Goal: Task Accomplishment & Management: Manage account settings

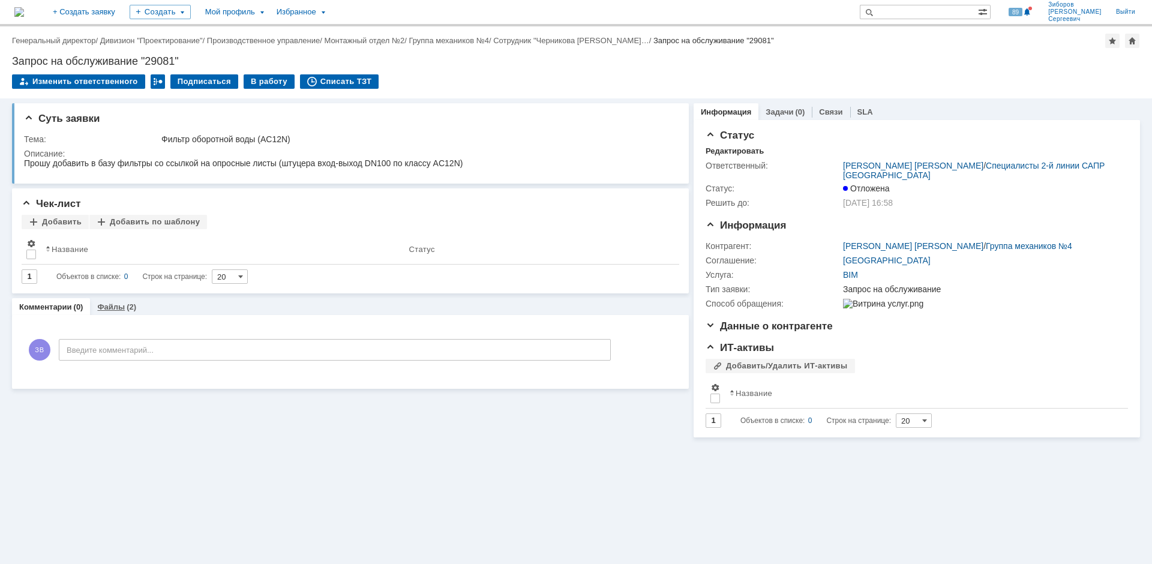
click at [115, 307] on link "Файлы" at bounding box center [111, 307] width 28 height 9
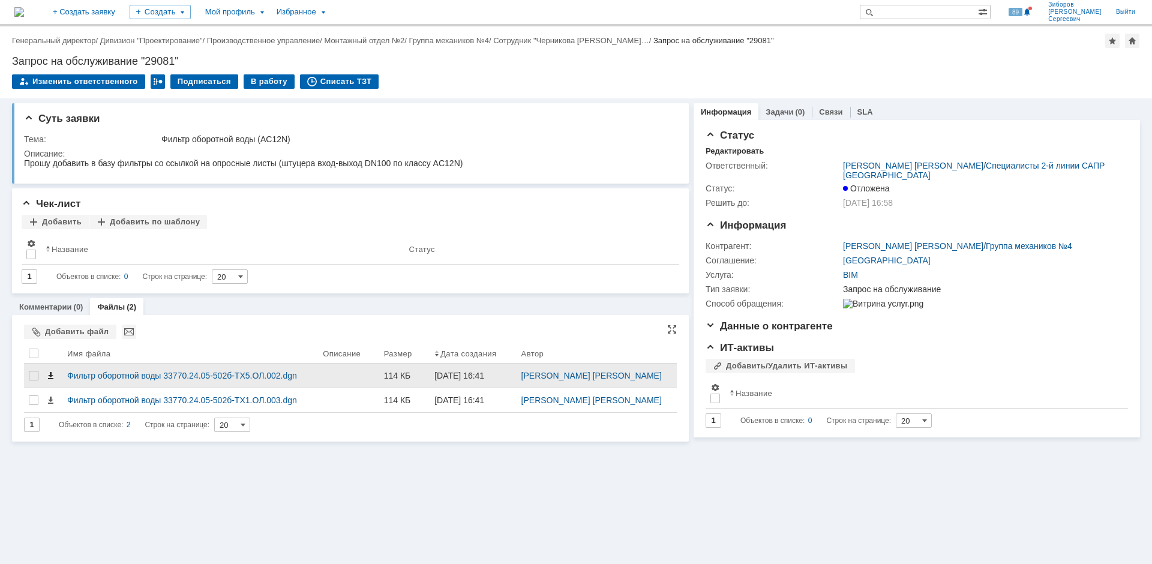
click at [50, 376] on span at bounding box center [51, 376] width 10 height 10
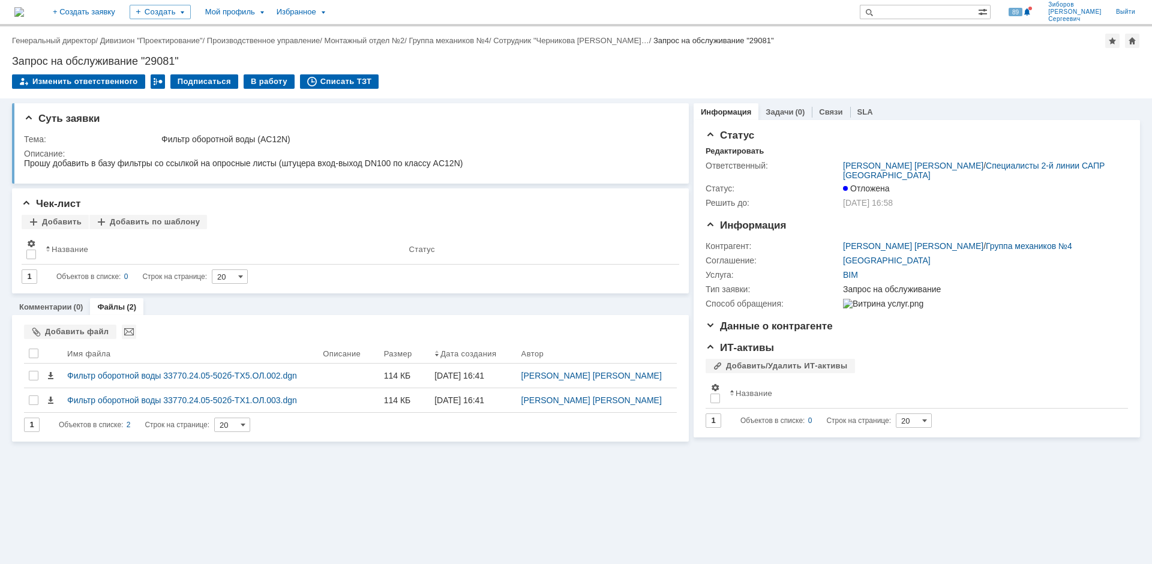
click at [24, 12] on img at bounding box center [19, 12] width 10 height 10
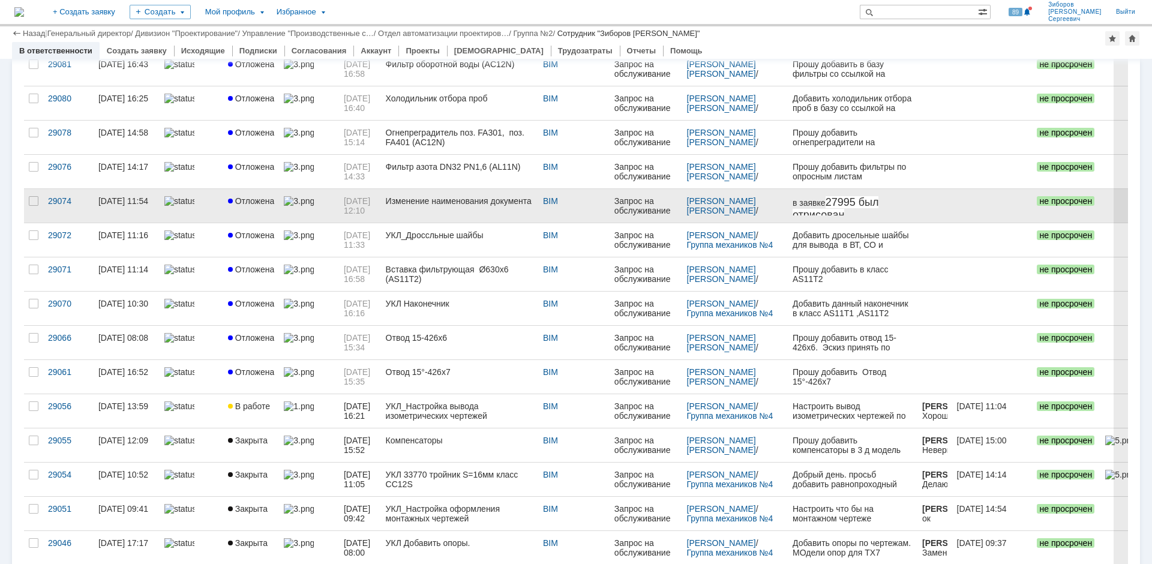
click at [339, 201] on link "[DATE] 12:10" at bounding box center [360, 206] width 42 height 34
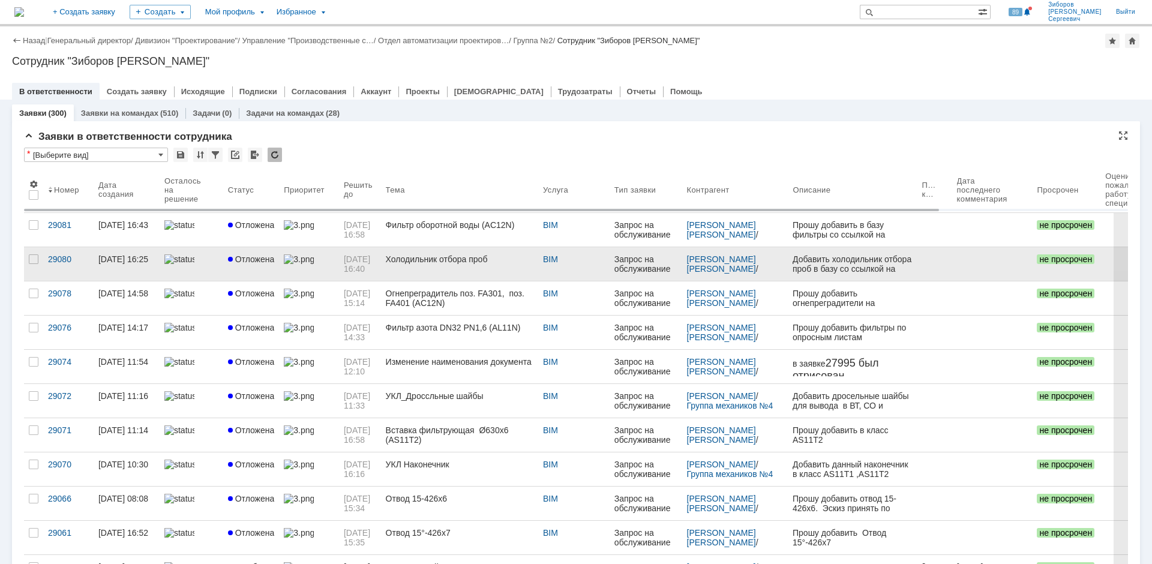
click at [449, 254] on link "Холодильник отбора проб" at bounding box center [459, 264] width 157 height 34
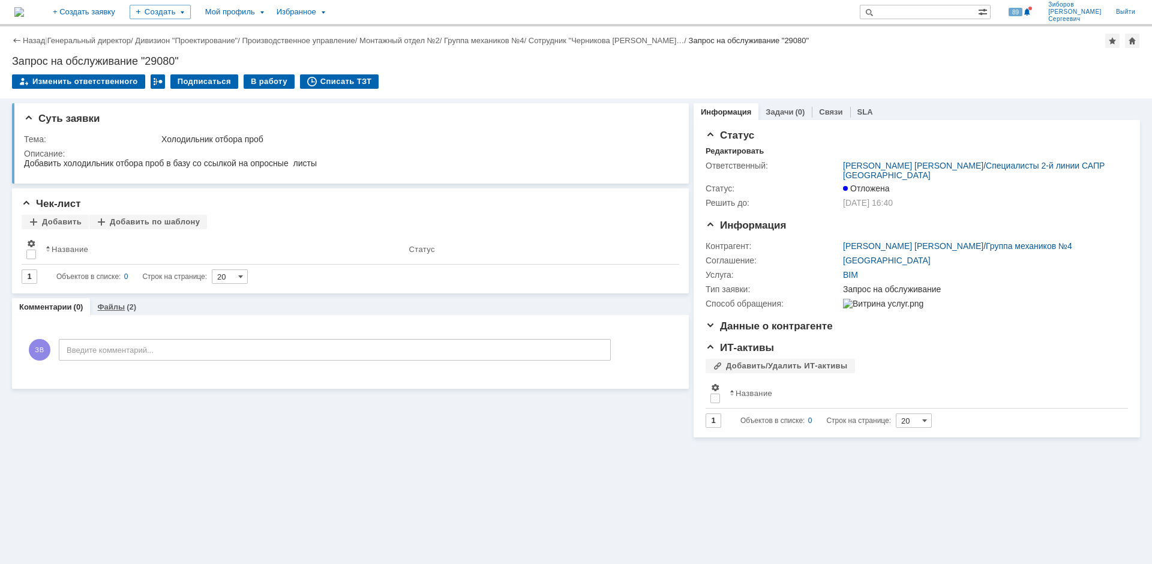
click at [117, 309] on link "Файлы" at bounding box center [111, 307] width 28 height 9
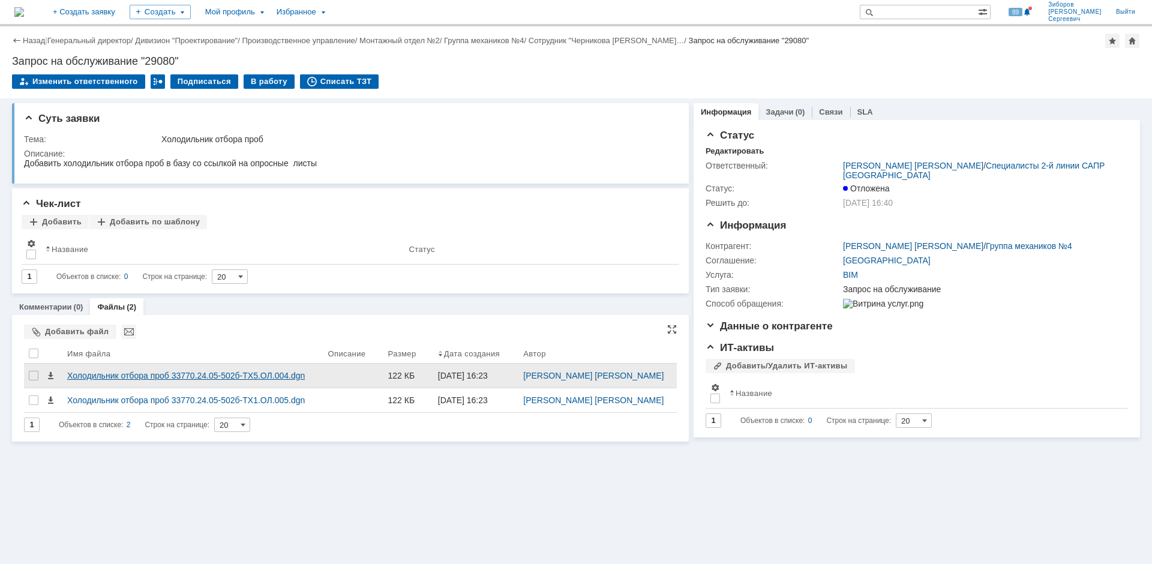
click at [134, 376] on div "Холодильник отбора проб 33770.24.05-502б-ТХ5.ОЛ.004.dgn" at bounding box center [193, 376] width 252 height 10
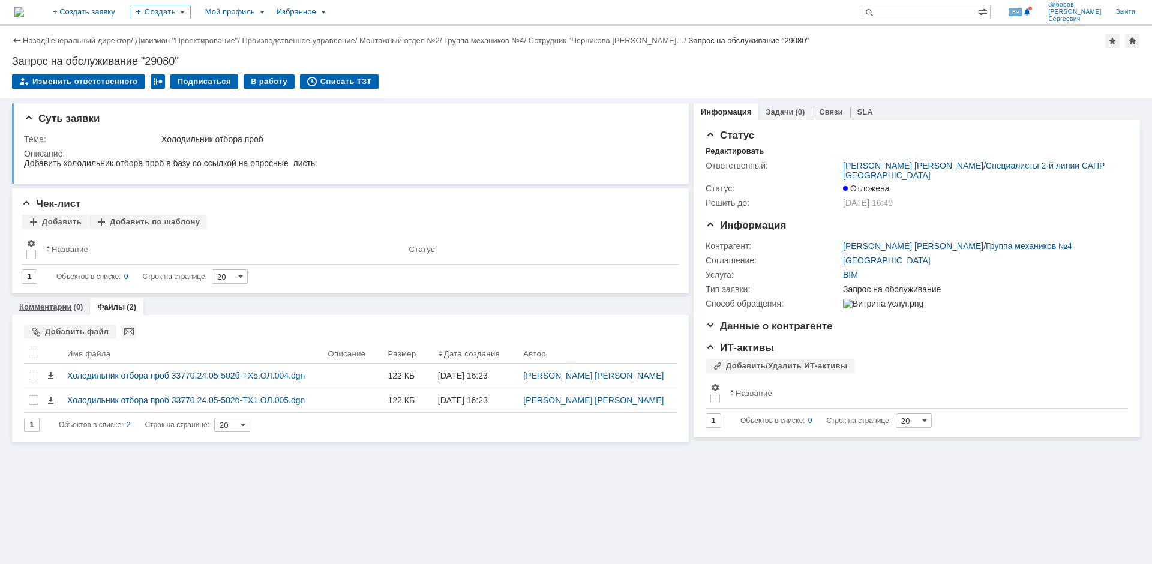
click at [38, 306] on link "Комментарии" at bounding box center [45, 307] width 53 height 9
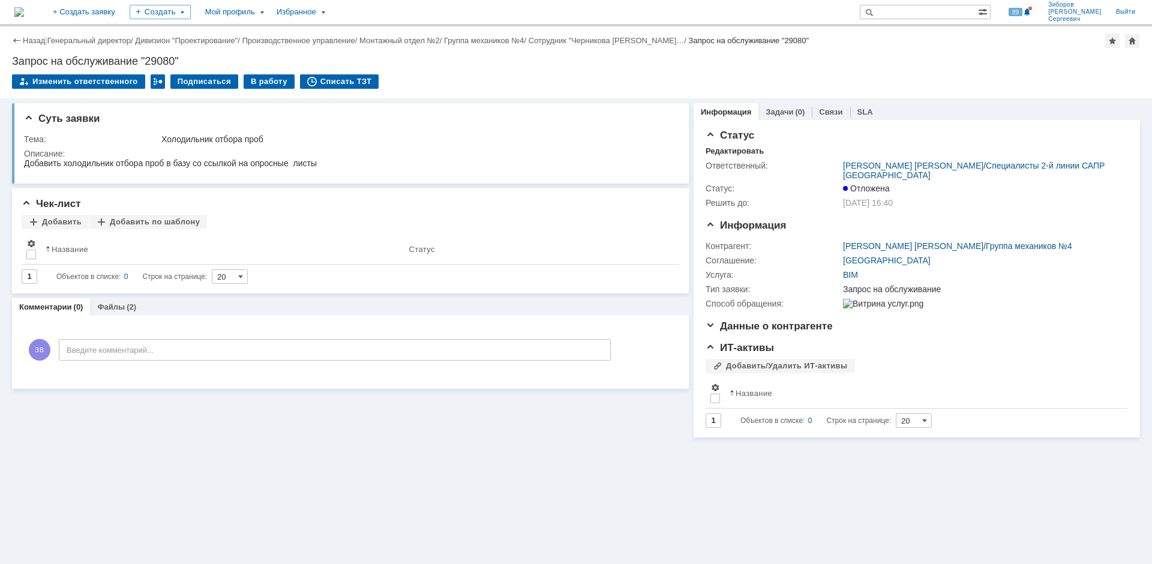
click at [24, 10] on img at bounding box center [19, 12] width 10 height 10
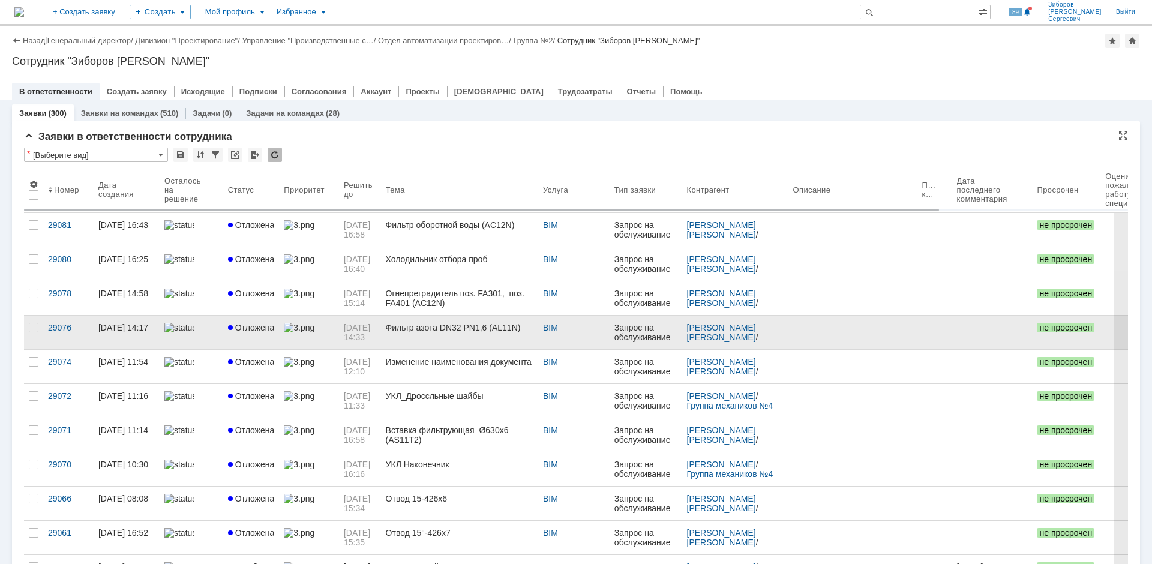
click at [257, 325] on span "Отложена" at bounding box center [251, 328] width 47 height 10
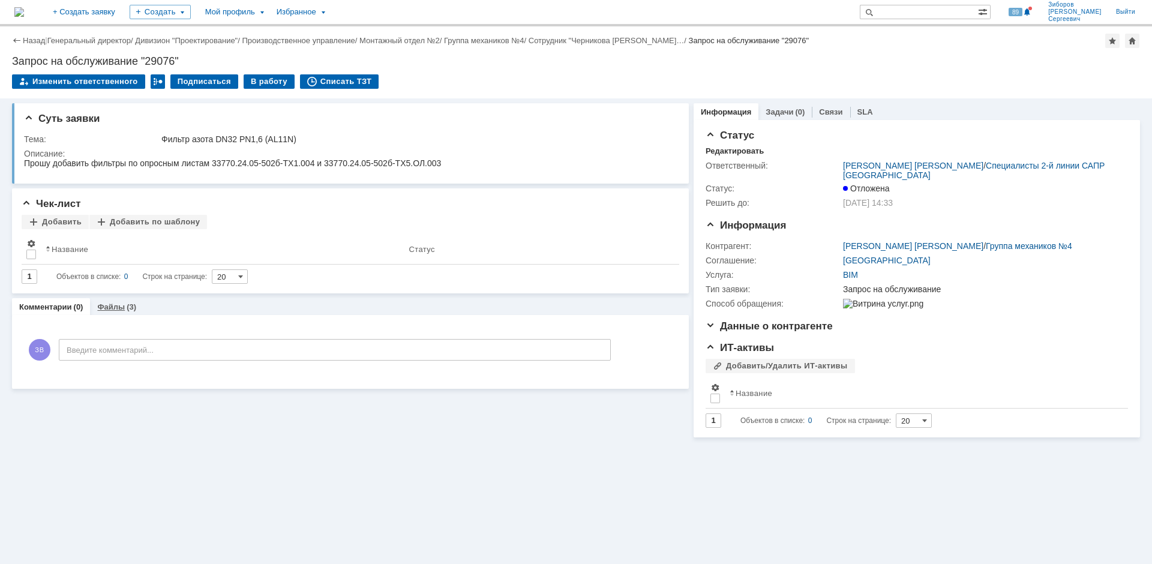
click at [128, 303] on div "Файлы (3)" at bounding box center [116, 306] width 53 height 17
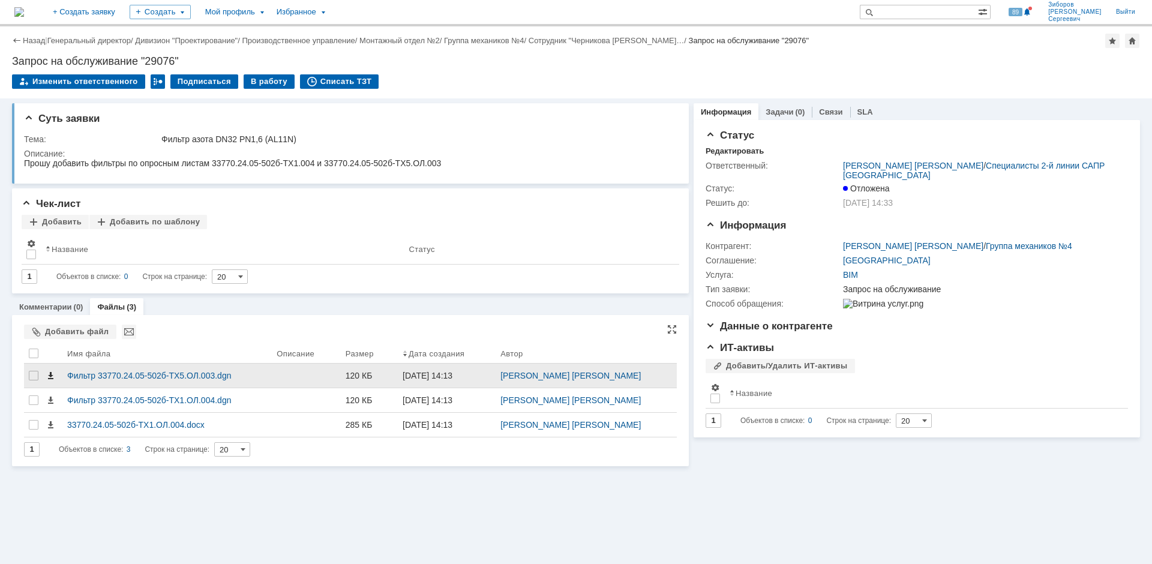
click at [52, 376] on span at bounding box center [51, 376] width 10 height 10
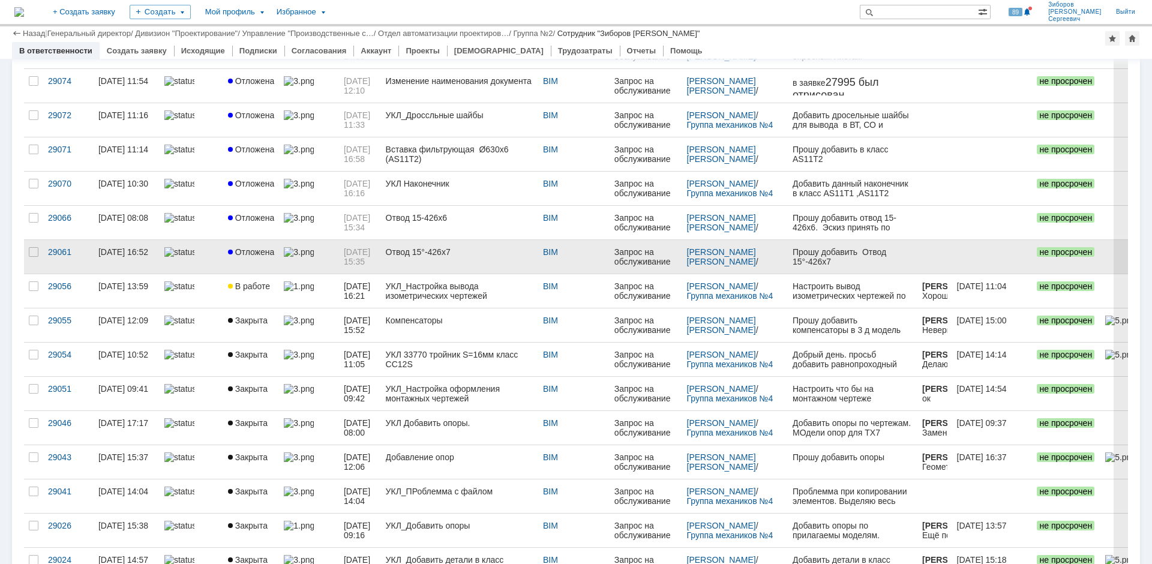
click at [259, 250] on span "Отложена" at bounding box center [251, 252] width 47 height 10
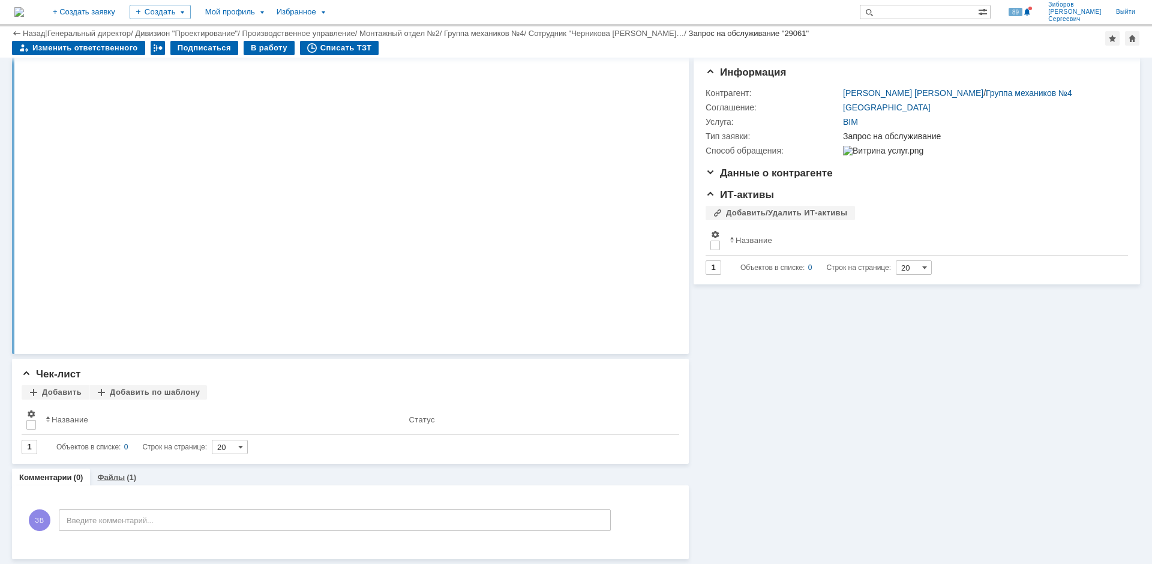
click at [123, 473] on div "Файлы (1)" at bounding box center [116, 477] width 53 height 17
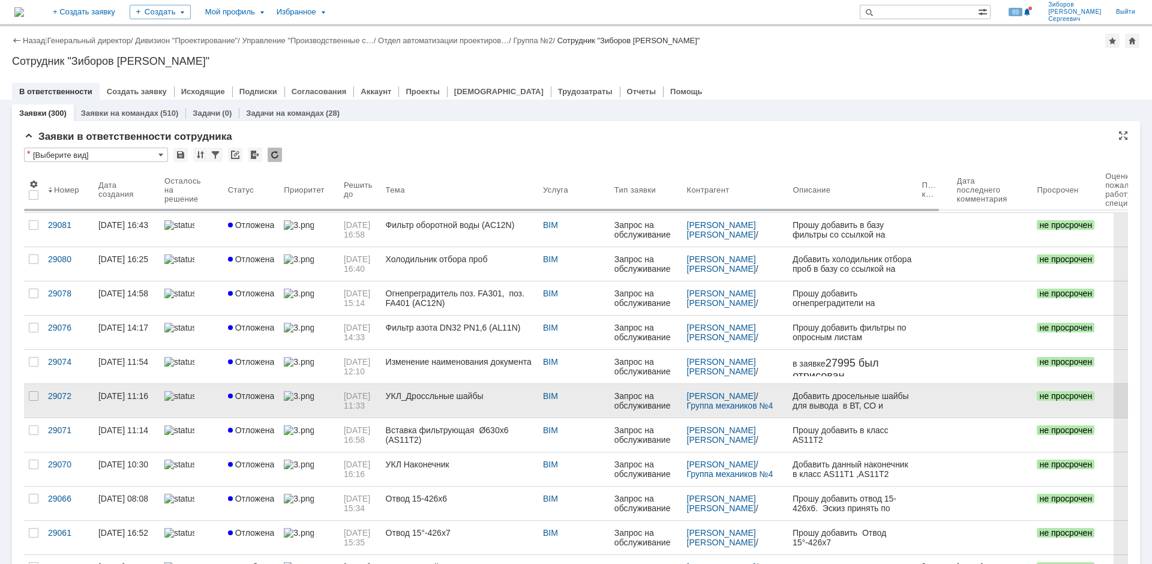
click at [448, 402] on link "УКЛ_Дроссльные шайбы" at bounding box center [459, 401] width 157 height 34
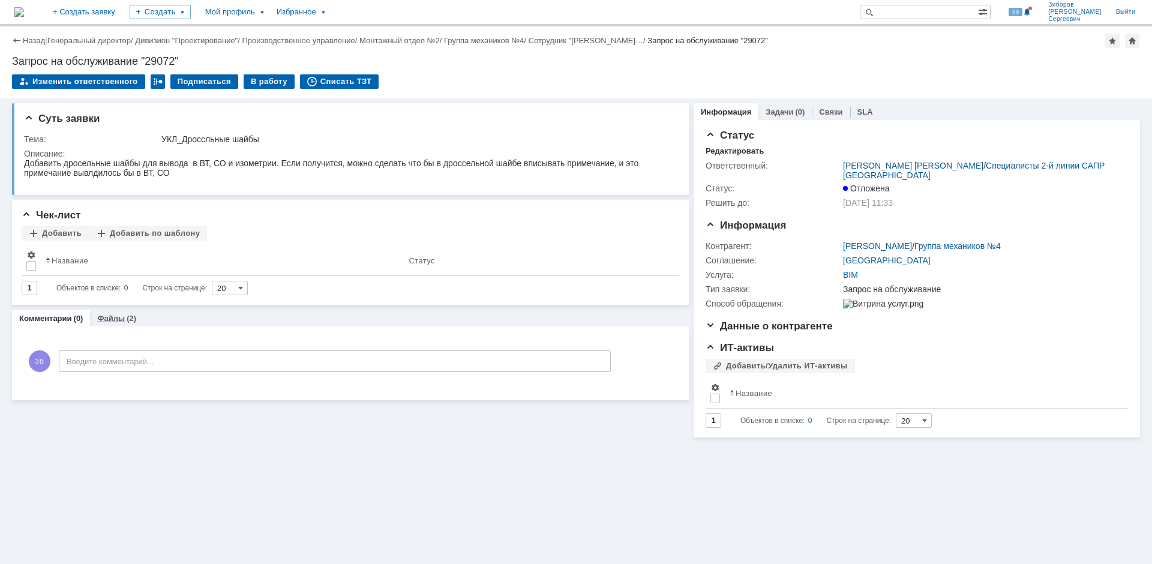
click at [130, 321] on div "(2)" at bounding box center [132, 318] width 10 height 9
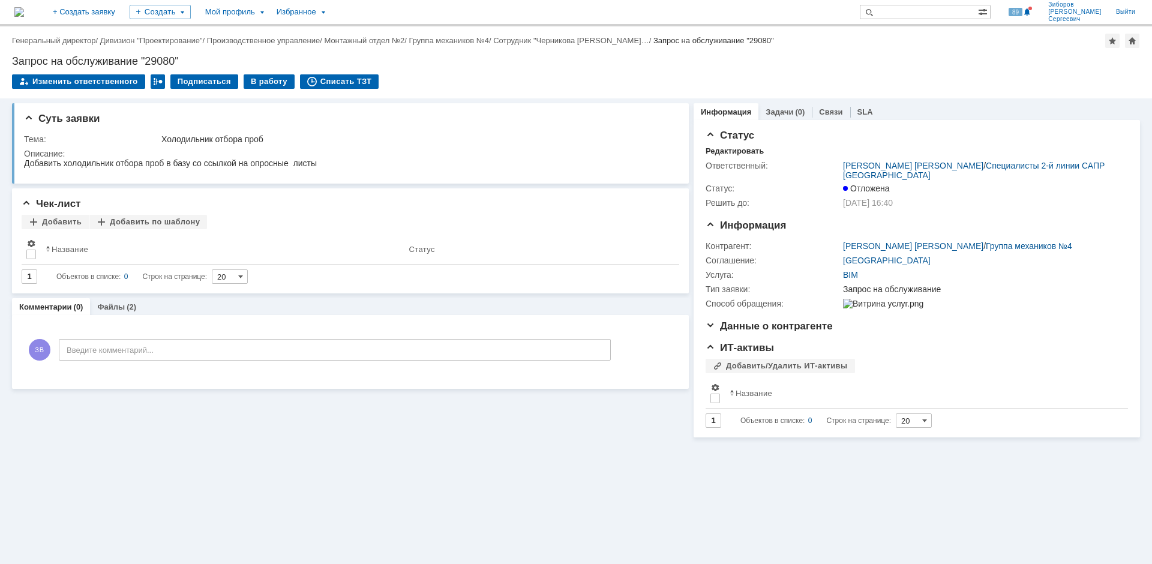
click at [24, 17] on img at bounding box center [19, 12] width 10 height 10
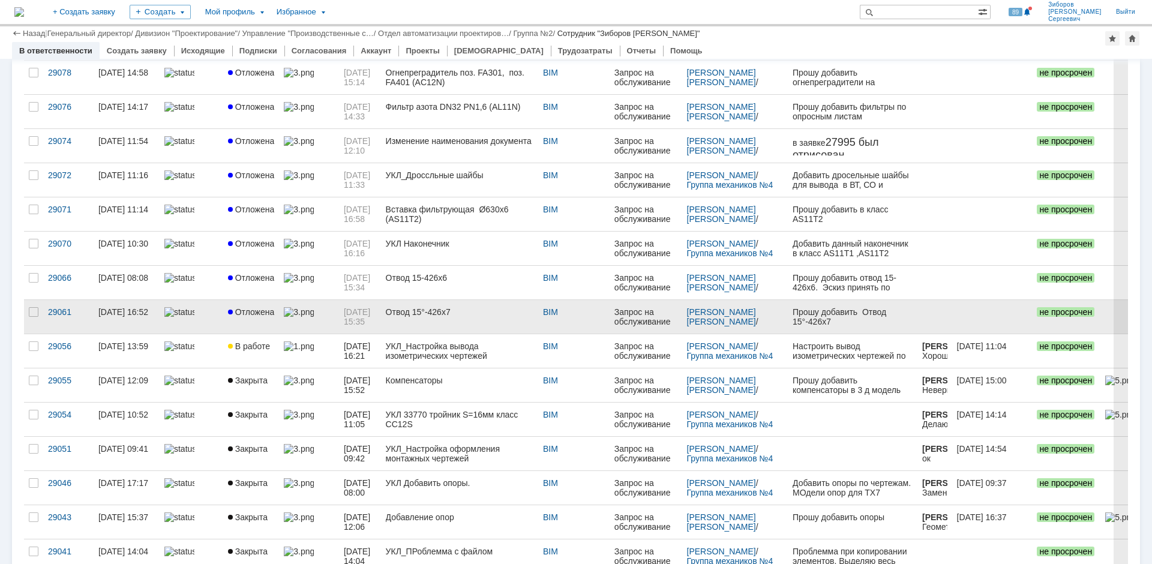
click at [274, 316] on link "Отложена" at bounding box center [251, 317] width 56 height 34
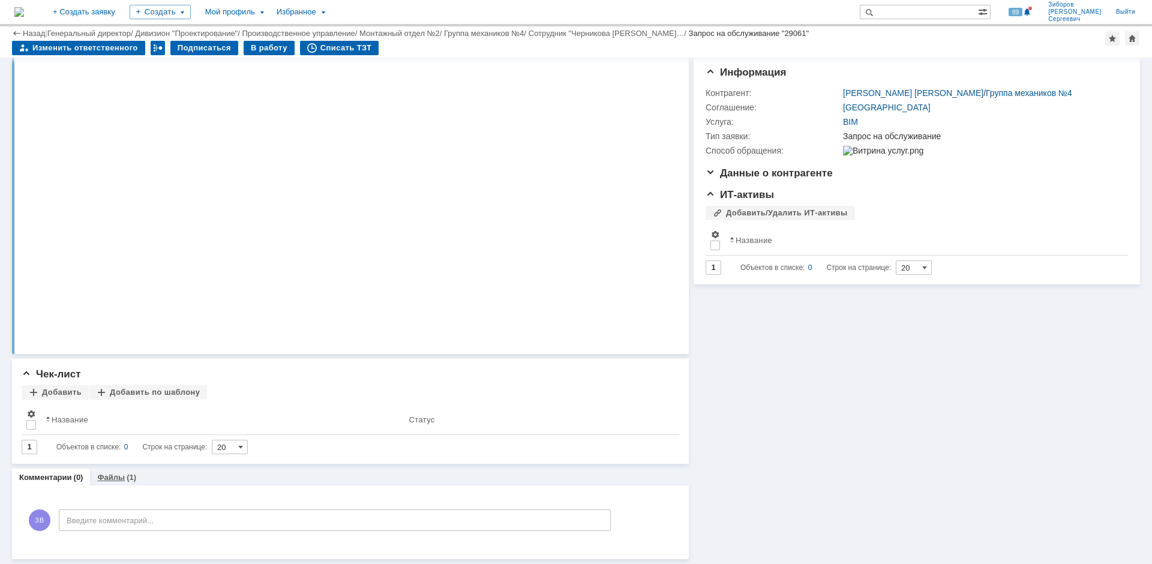
click at [117, 475] on link "Файлы" at bounding box center [111, 477] width 28 height 9
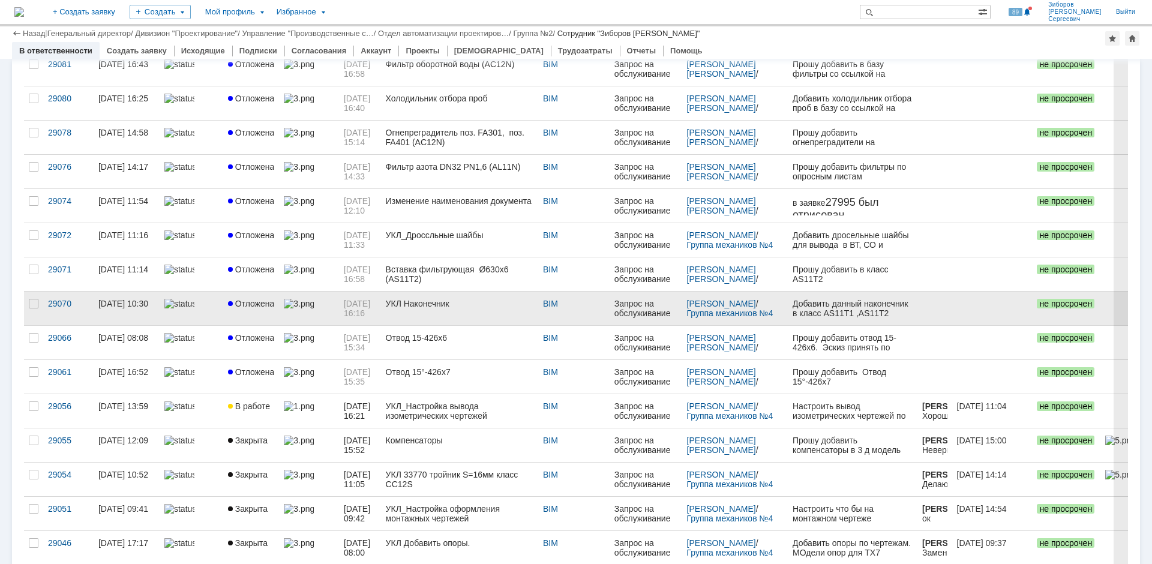
click at [255, 298] on link "Отложена" at bounding box center [251, 309] width 56 height 34
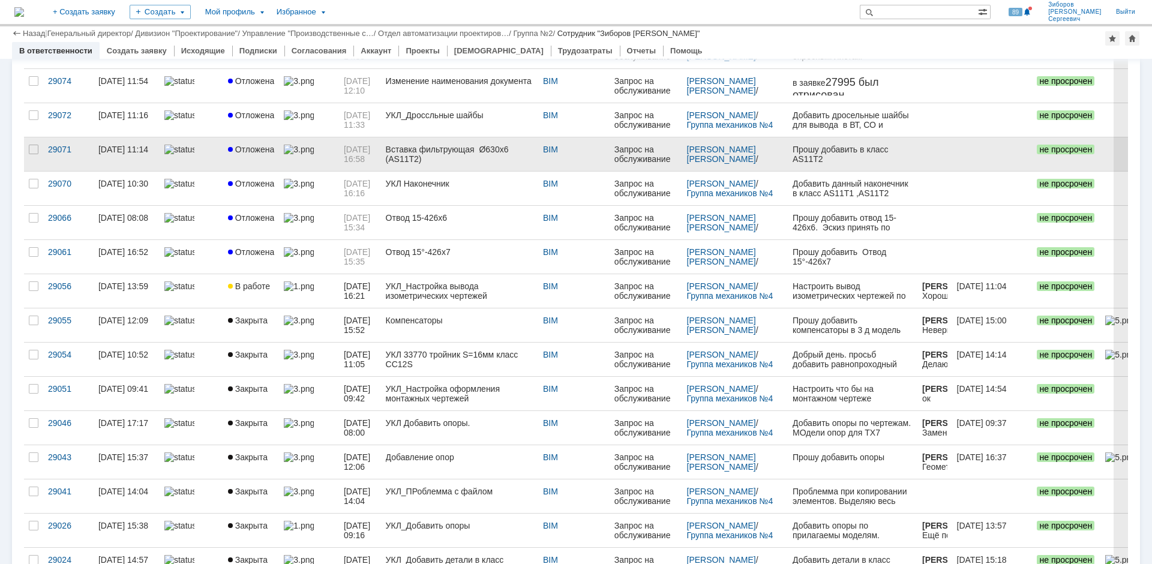
click at [442, 161] on div "Вставка фильтрующая Ø630х6 (AS11Т2)" at bounding box center [460, 154] width 148 height 19
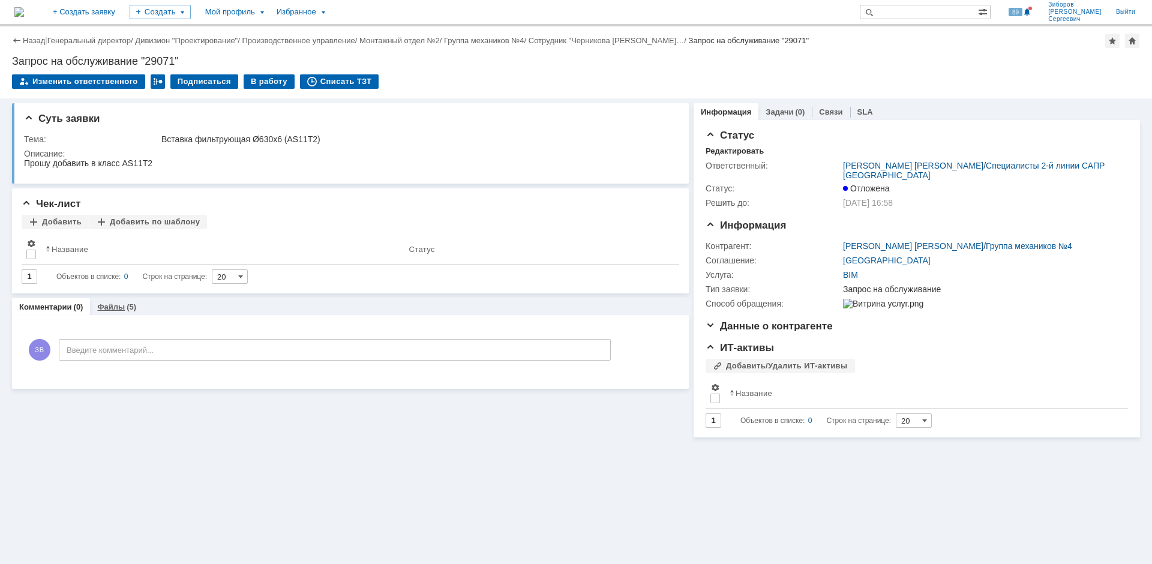
click at [118, 302] on div "Файлы (5)" at bounding box center [116, 306] width 53 height 17
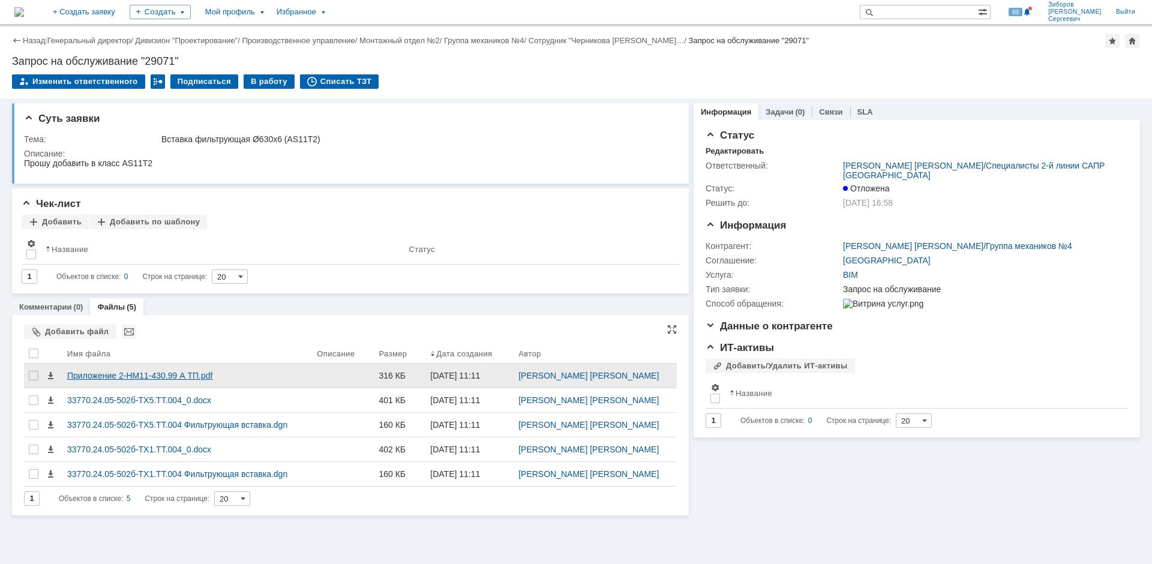
click at [190, 372] on div "Приложение 2-НМ11-430.99 А ТП.pdf" at bounding box center [187, 376] width 240 height 10
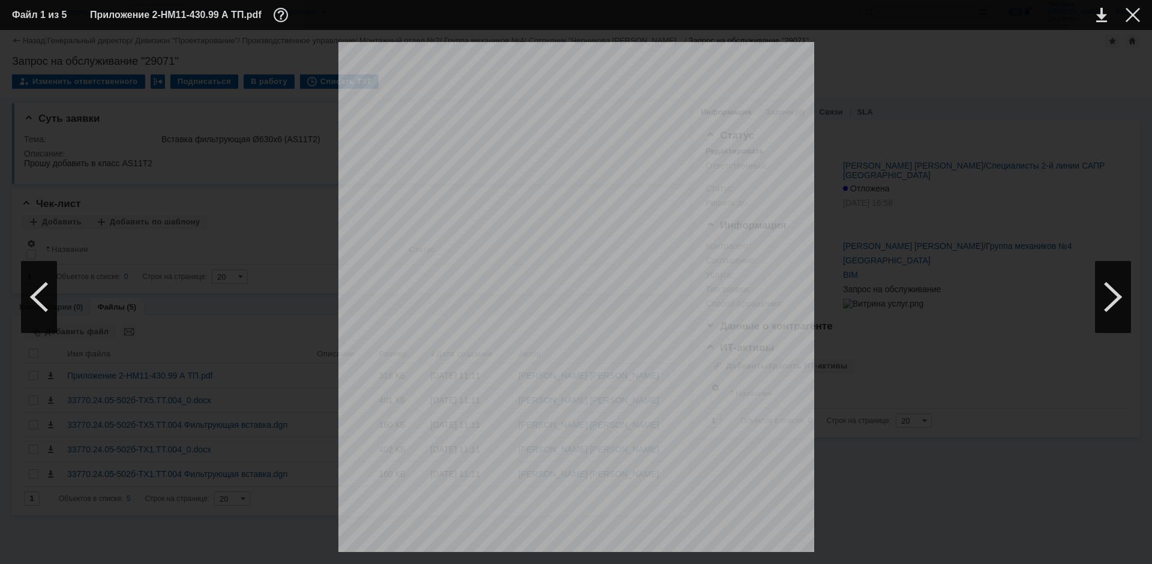
drag, startPoint x: 636, startPoint y: 547, endPoint x: 1106, endPoint y: 481, distance: 474.0
click at [1120, 495] on div "направление потока jchernik {{date}}, {{time}}" at bounding box center [576, 297] width 1128 height 510
drag, startPoint x: 688, startPoint y: 545, endPoint x: 462, endPoint y: 552, distance: 226.4
drag, startPoint x: 546, startPoint y: 546, endPoint x: 55, endPoint y: 511, distance: 492.8
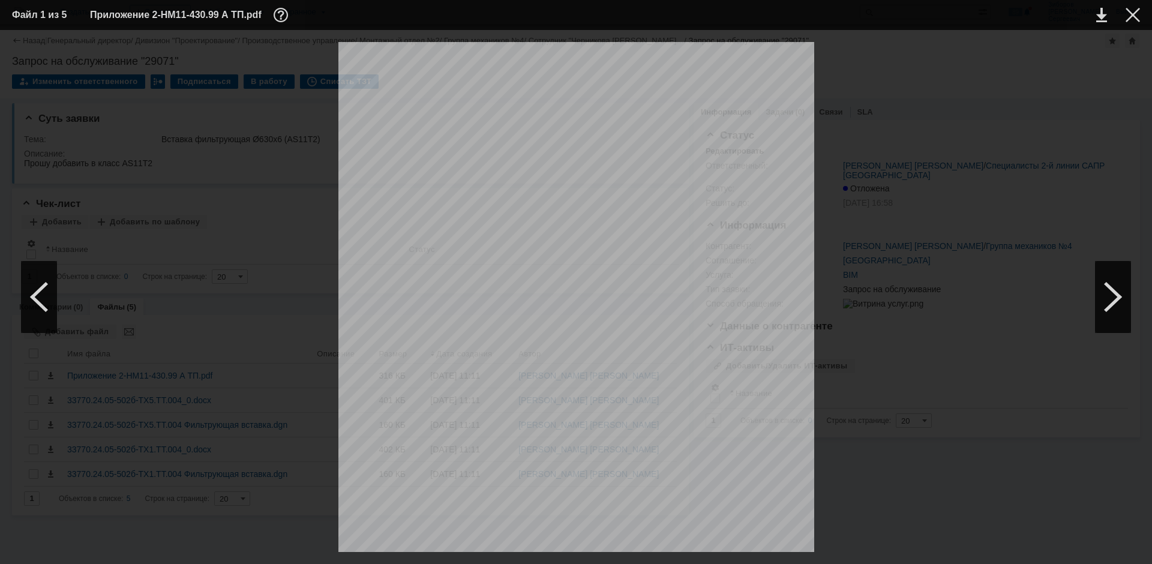
click at [55, 511] on div "направление потока jchernik {{date}}, {{time}}" at bounding box center [576, 297] width 1128 height 510
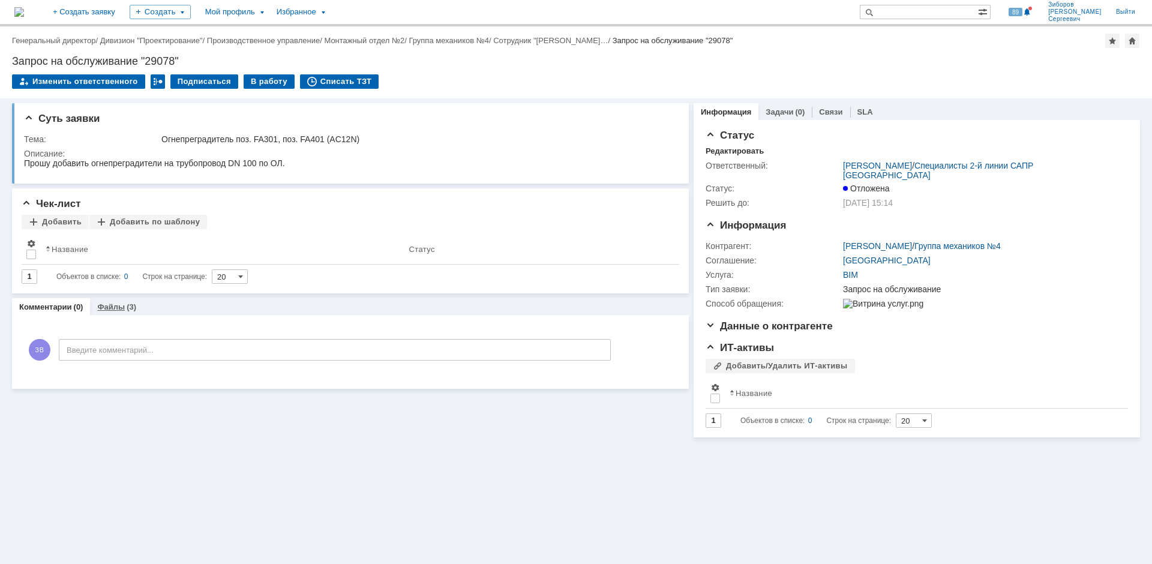
click at [118, 306] on link "Файлы" at bounding box center [111, 307] width 28 height 9
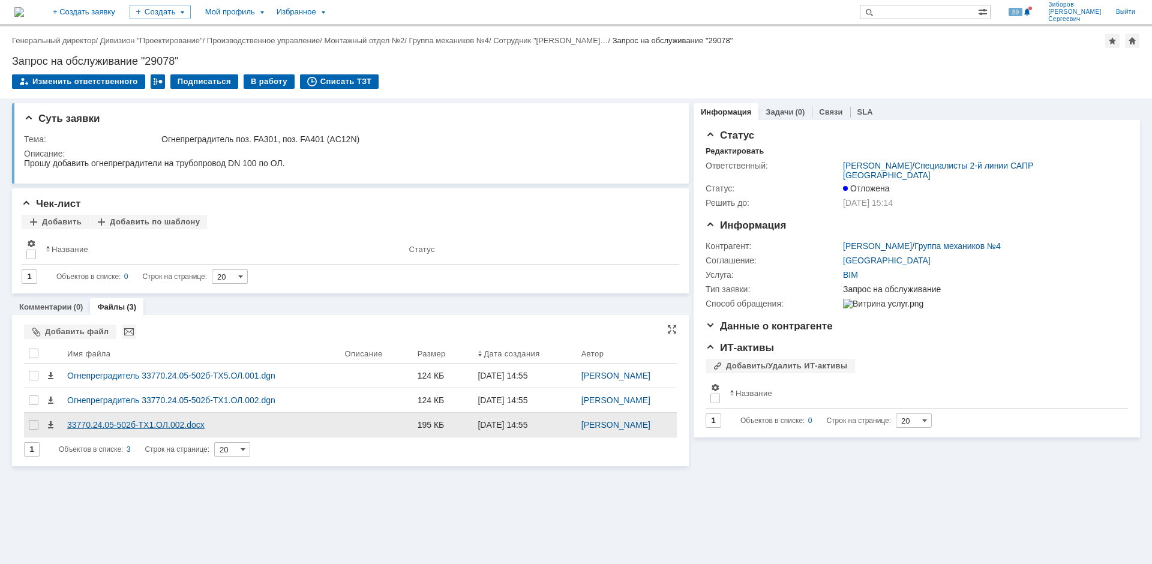
click at [141, 419] on div "33770.24.05-502б-ТХ1.ОЛ.002.docx" at bounding box center [201, 425] width 278 height 24
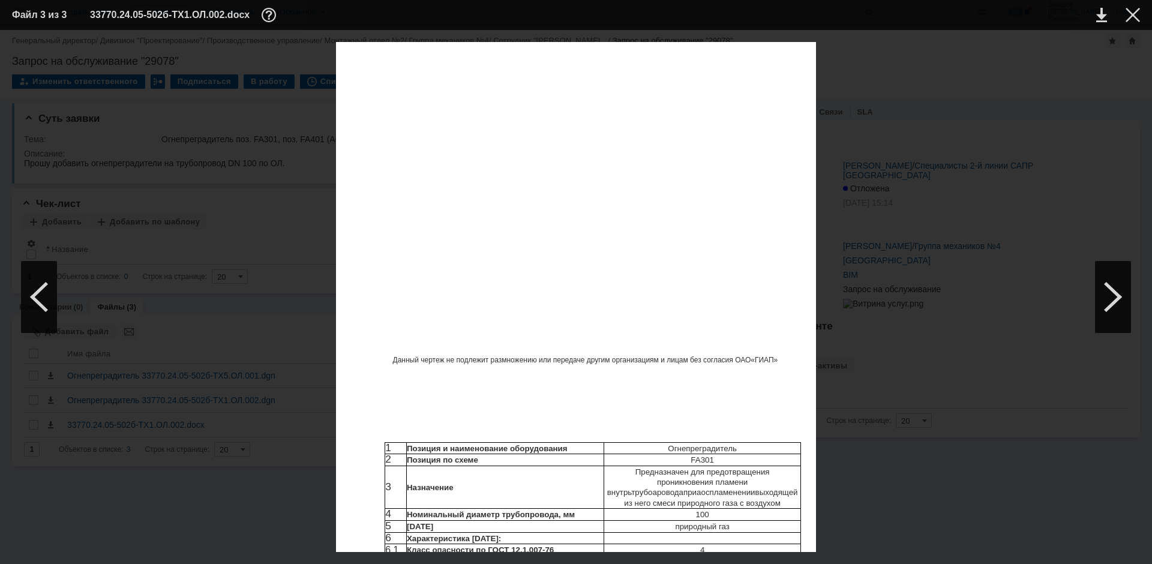
scroll to position [696, 0]
click at [1128, 14] on div at bounding box center [1133, 15] width 14 height 14
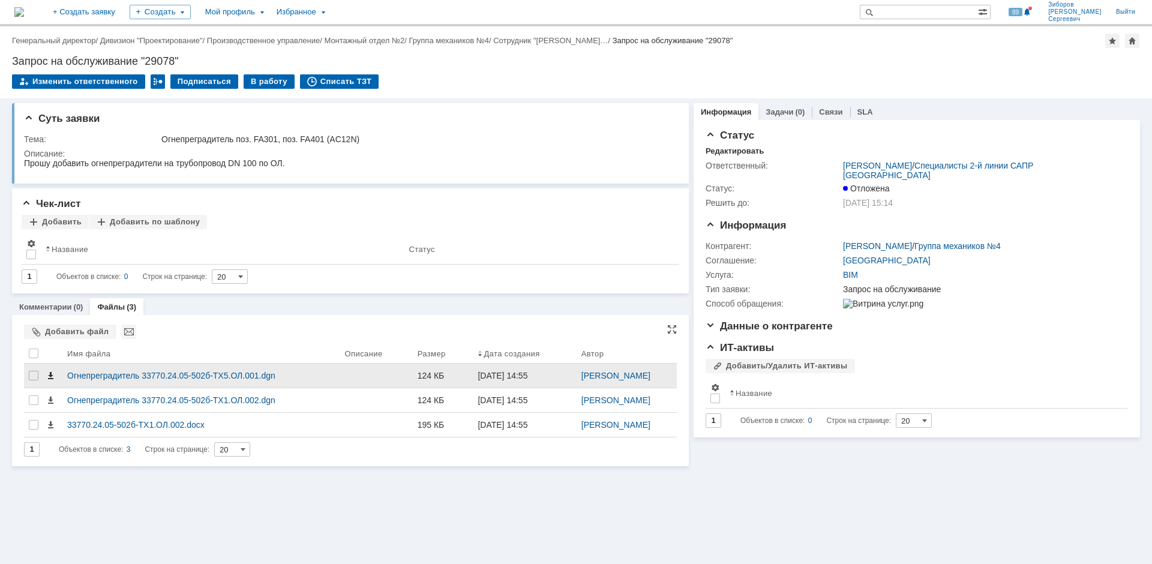
click at [50, 376] on span at bounding box center [51, 376] width 10 height 10
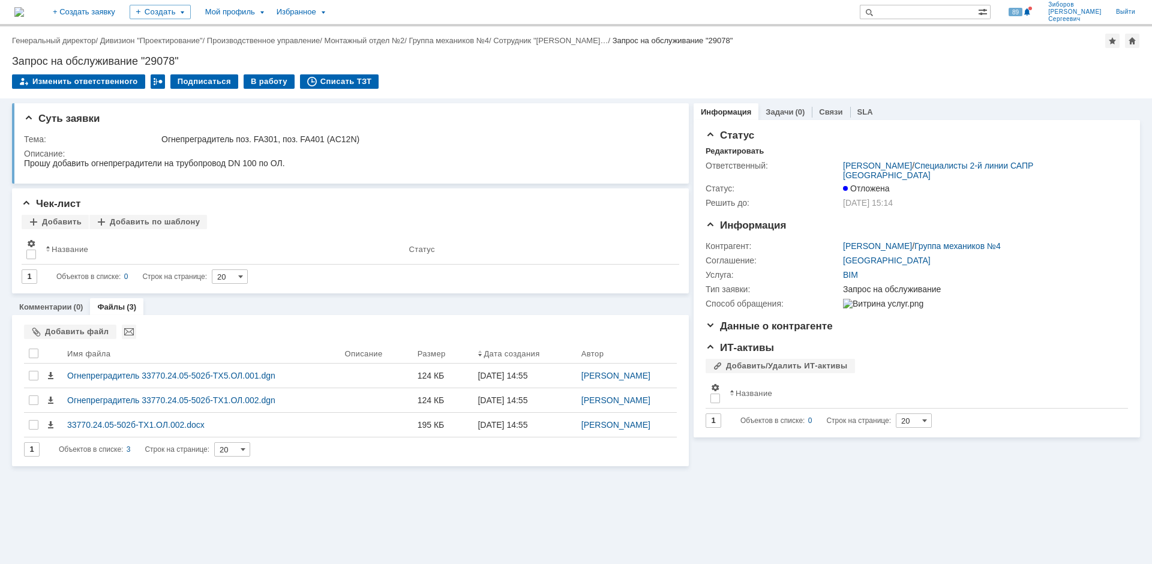
click at [24, 11] on img at bounding box center [19, 12] width 10 height 10
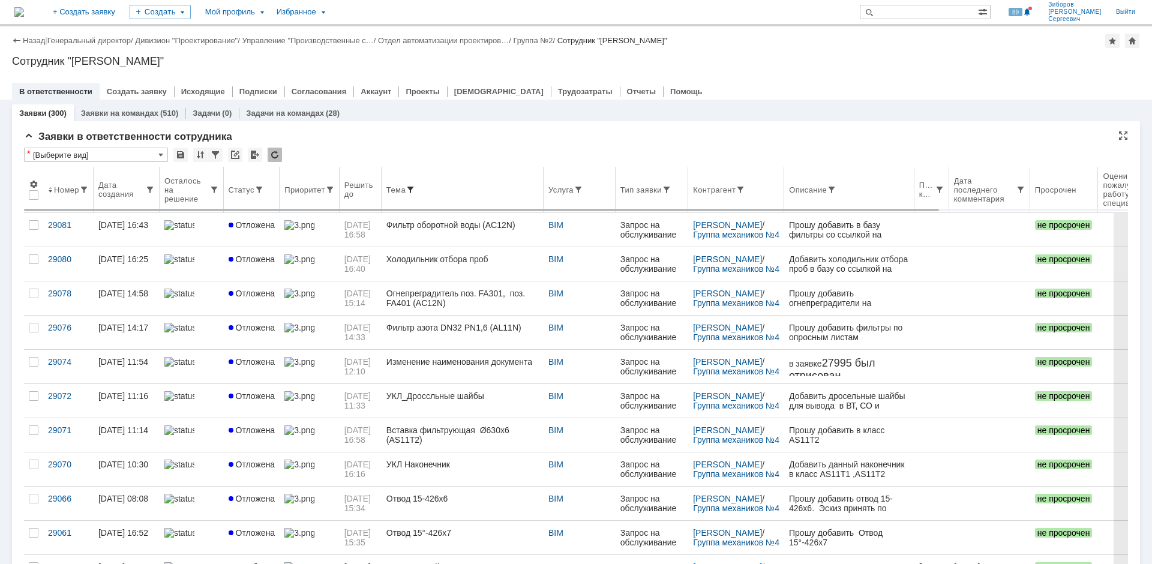
click at [415, 188] on span at bounding box center [411, 190] width 10 height 10
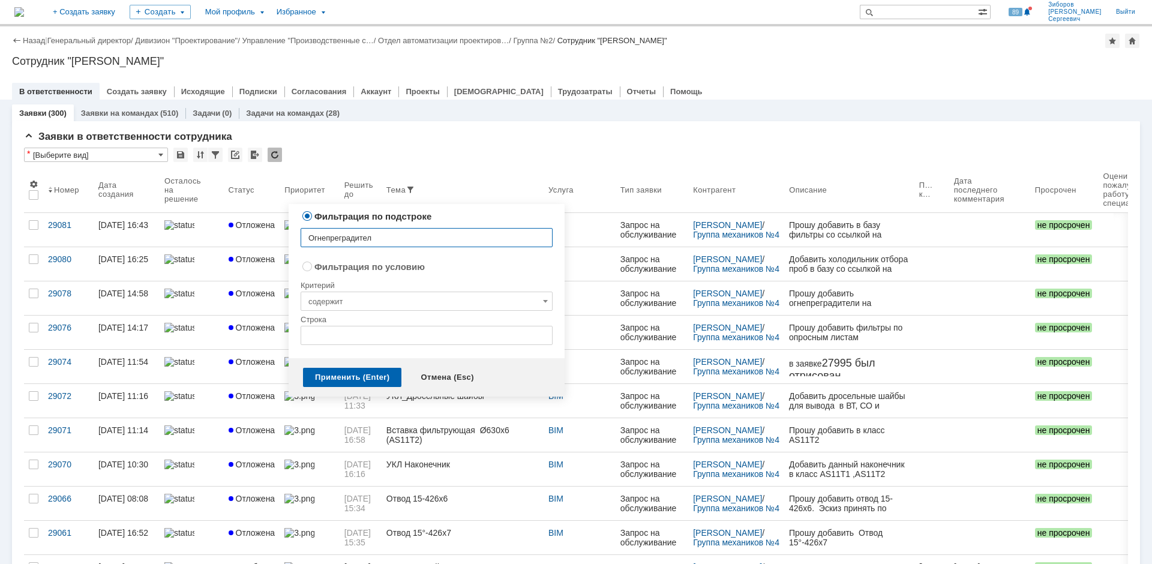
type input "Огнепреградитель"
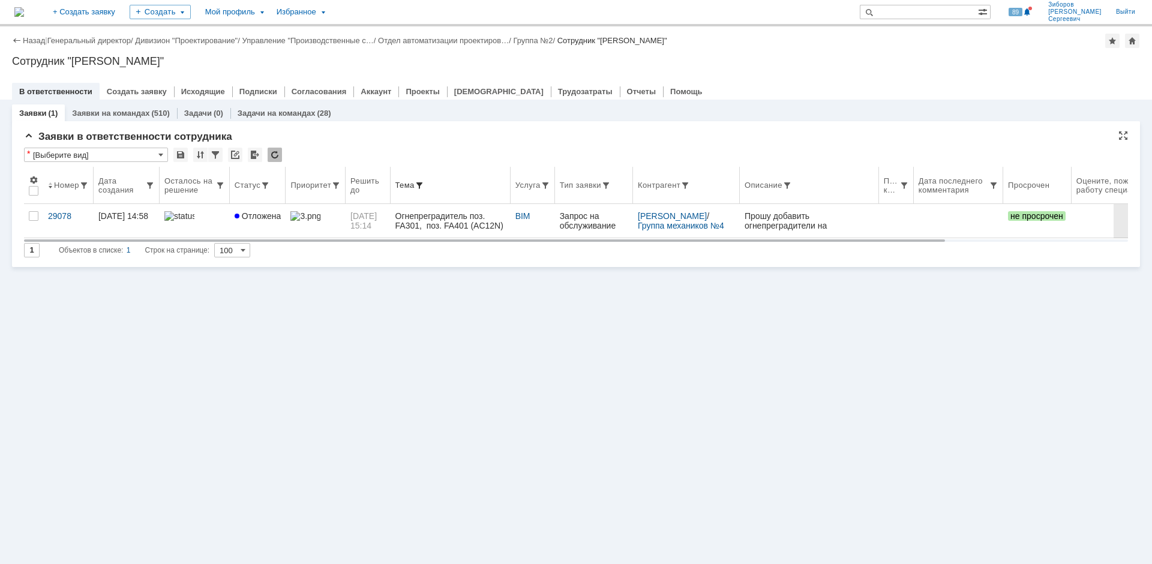
click at [424, 185] on span at bounding box center [420, 186] width 10 height 10
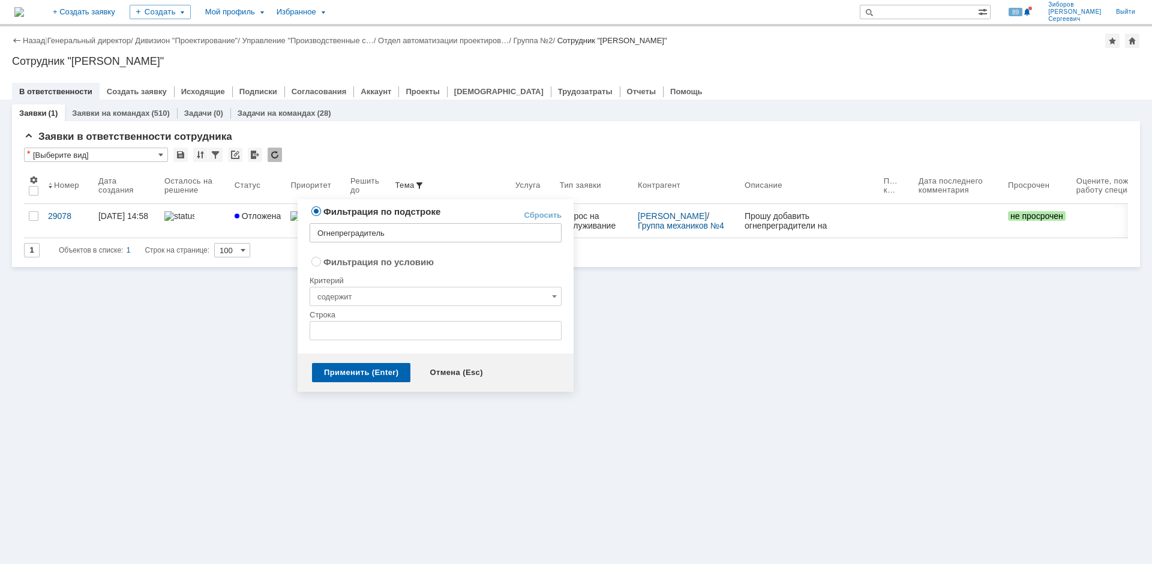
click at [542, 218] on link "Сбросить" at bounding box center [543, 216] width 38 height 10
click at [381, 379] on div "Применить (Enter)" at bounding box center [361, 372] width 98 height 19
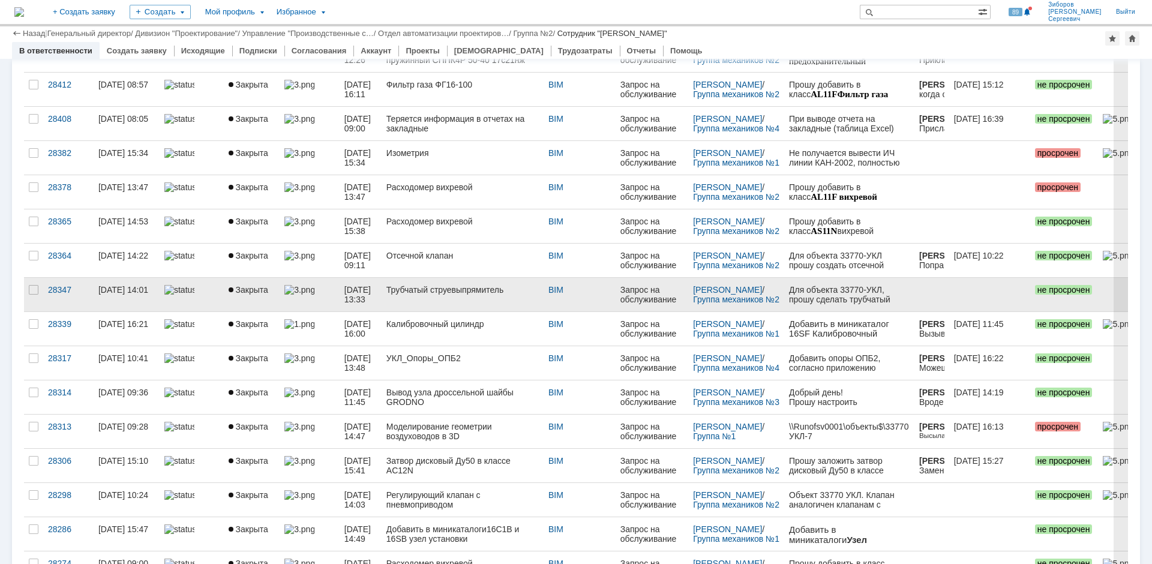
click at [474, 287] on div "Трубчатый струевыпрямитель" at bounding box center [463, 290] width 152 height 10
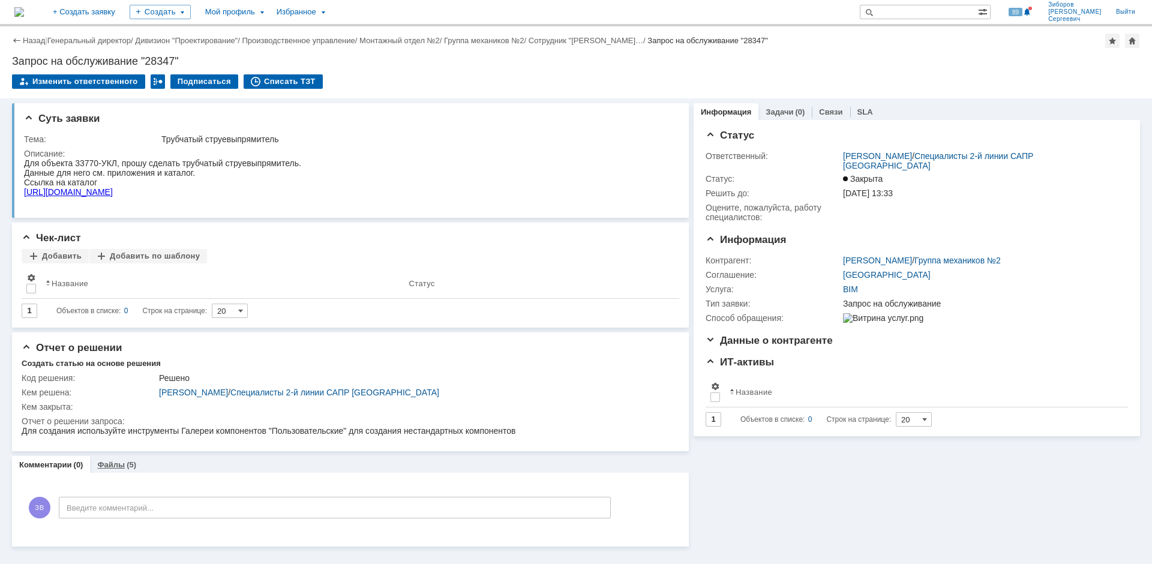
click at [118, 466] on link "Файлы" at bounding box center [111, 464] width 28 height 9
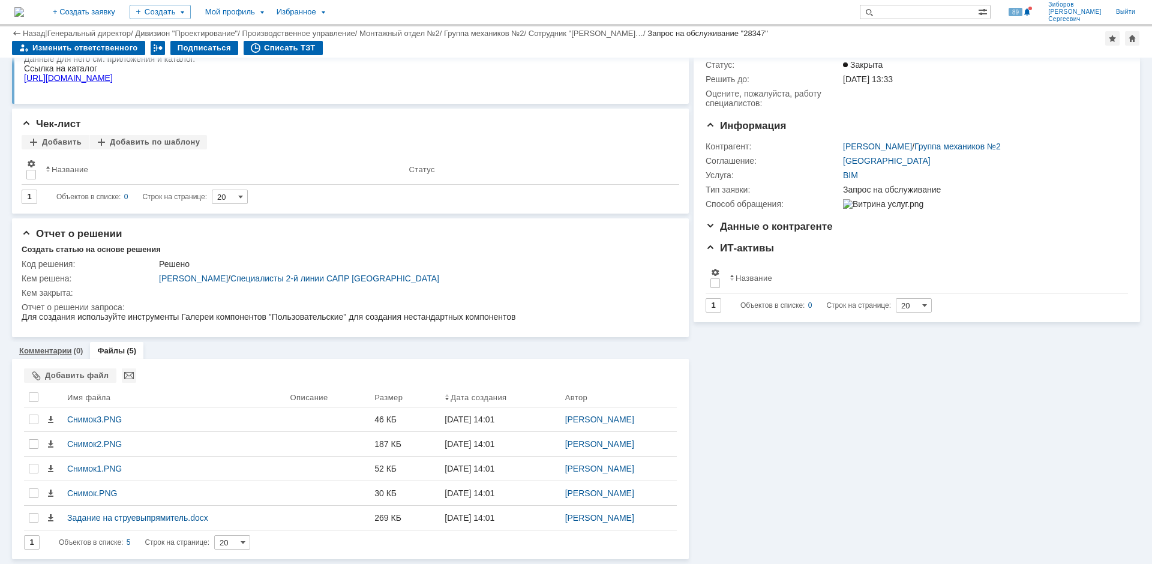
click at [64, 351] on link "Комментарии" at bounding box center [45, 350] width 53 height 9
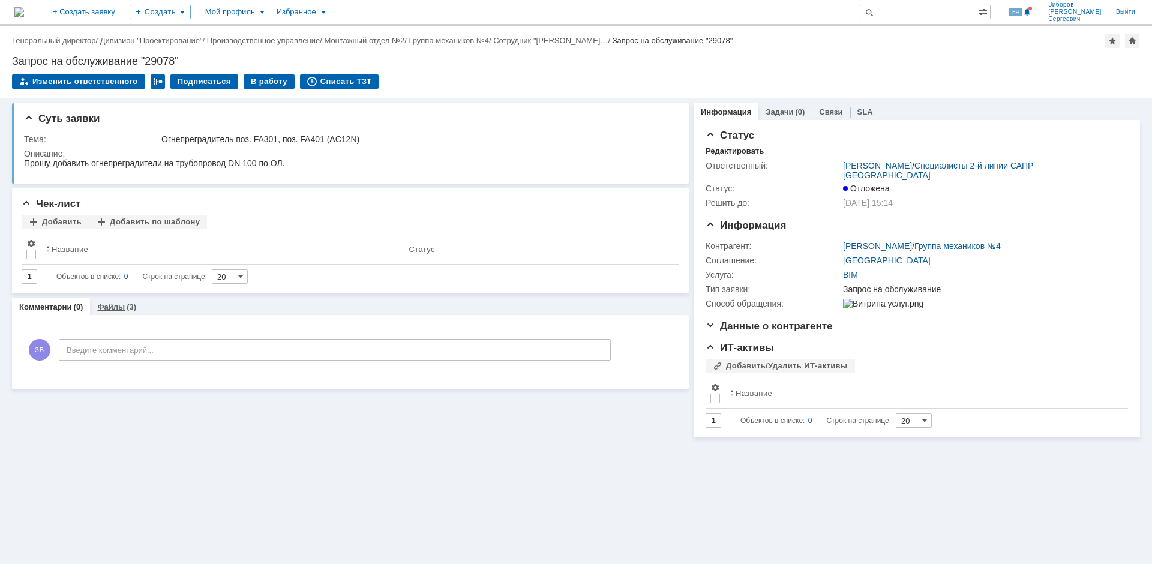
click at [131, 305] on div "(3)" at bounding box center [132, 307] width 10 height 9
click at [24, 7] on img at bounding box center [19, 12] width 10 height 10
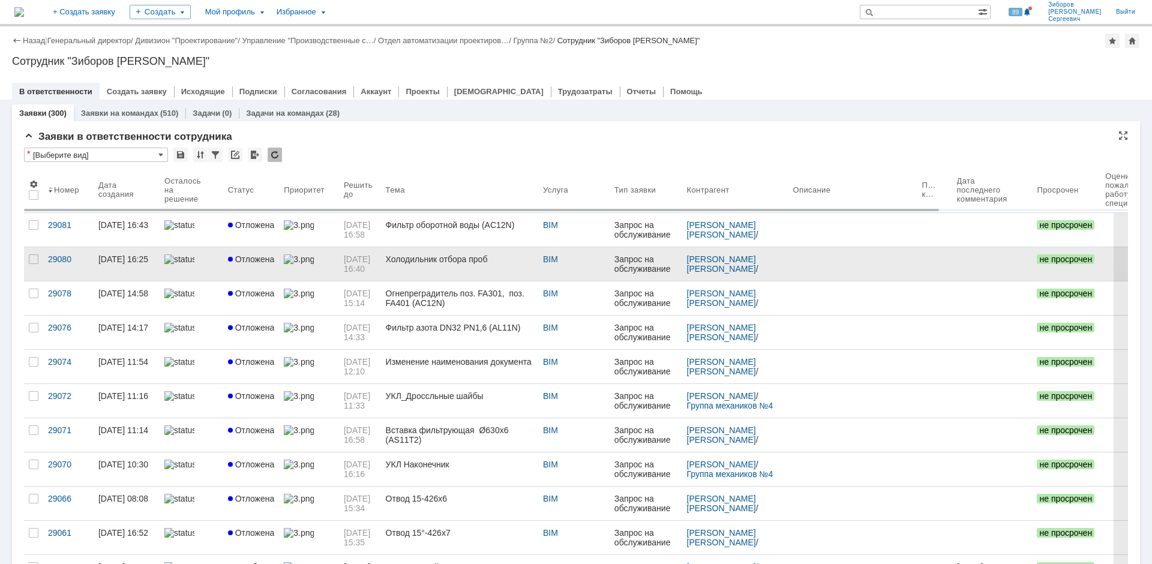
click at [335, 258] on link at bounding box center [309, 264] width 60 height 34
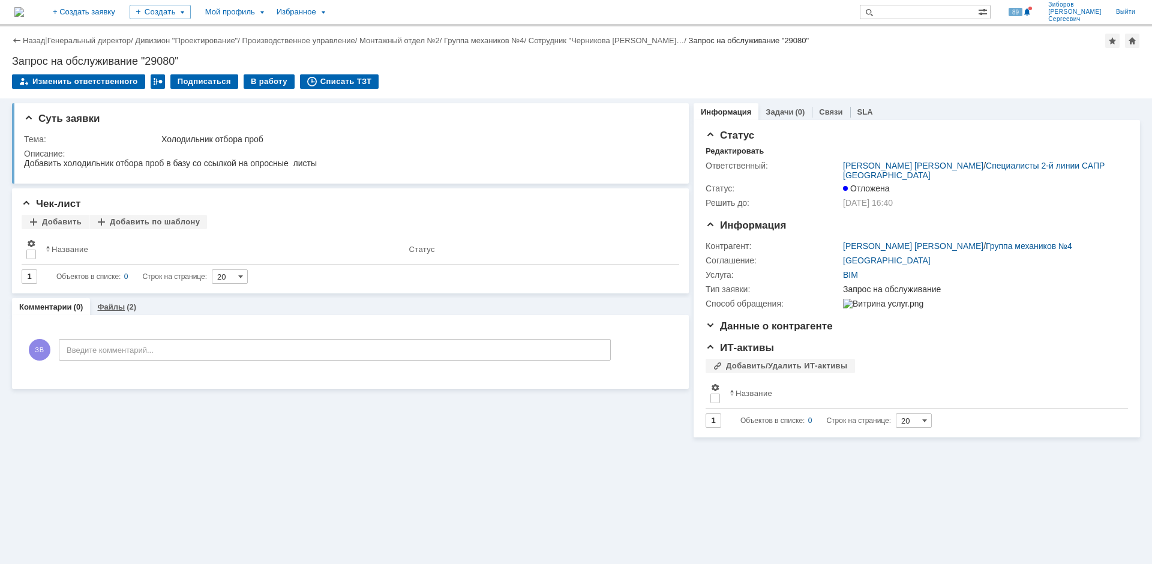
click at [121, 303] on link "Файлы" at bounding box center [111, 307] width 28 height 9
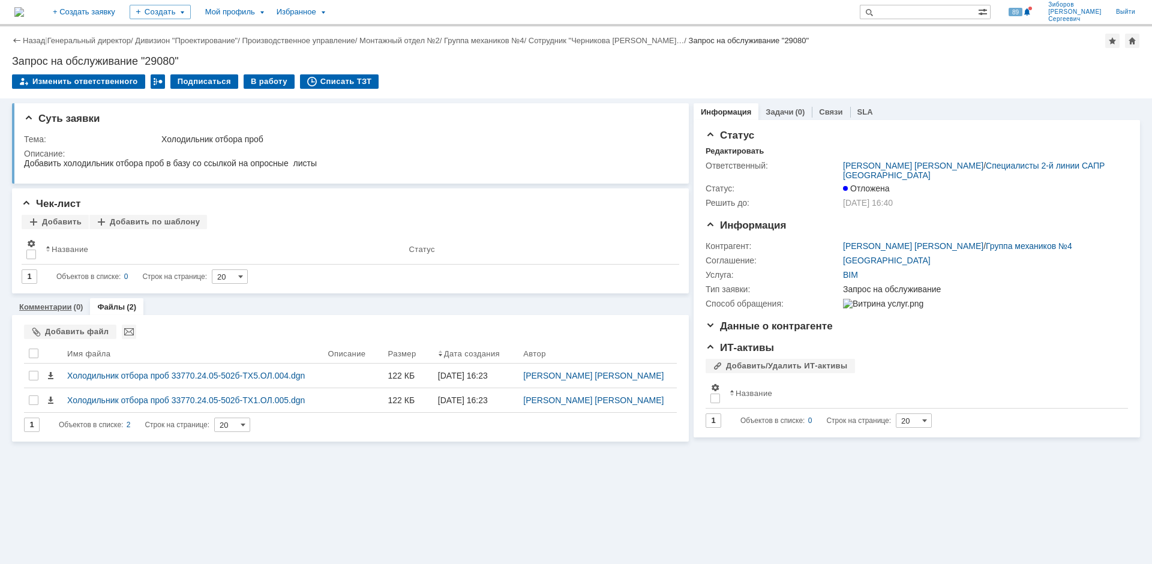
click at [53, 308] on link "Комментарии" at bounding box center [45, 307] width 53 height 9
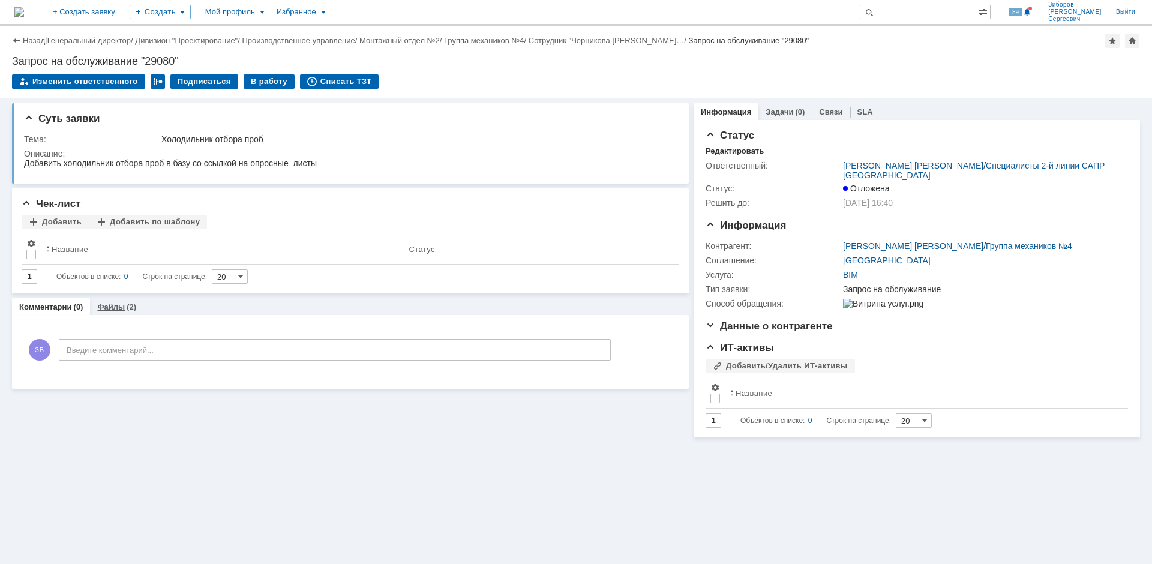
click at [115, 303] on div "Файлы (2)" at bounding box center [116, 306] width 53 height 17
